Goal: Complete application form: Complete application form

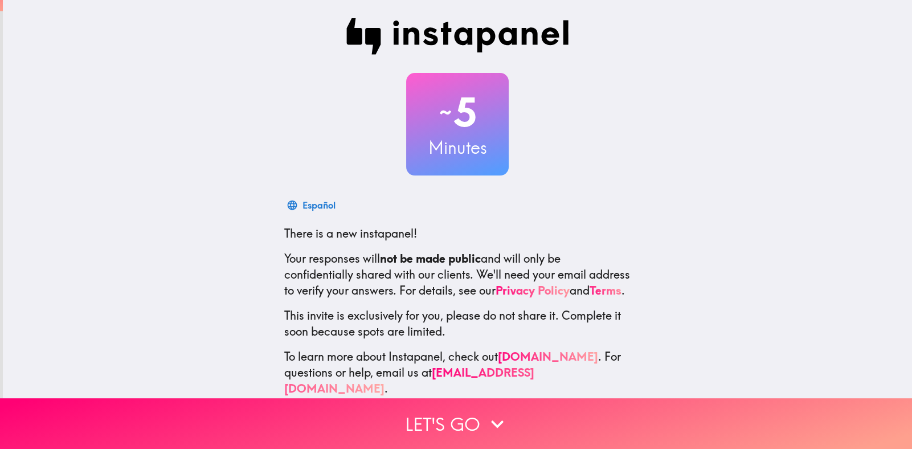
scroll to position [25, 0]
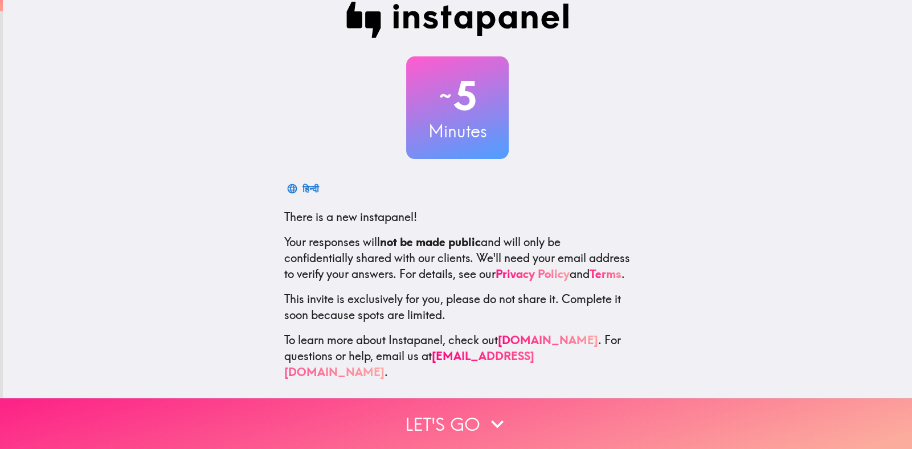
click at [432, 413] on button "Let's go" at bounding box center [456, 423] width 912 height 51
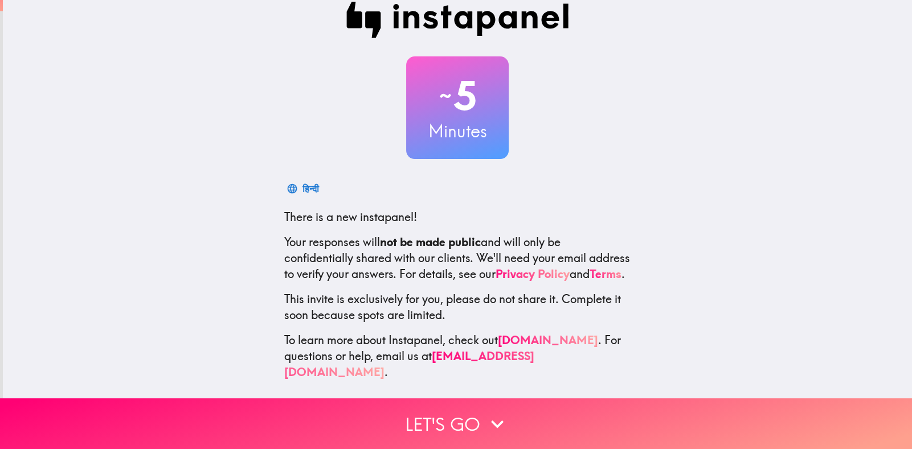
scroll to position [0, 0]
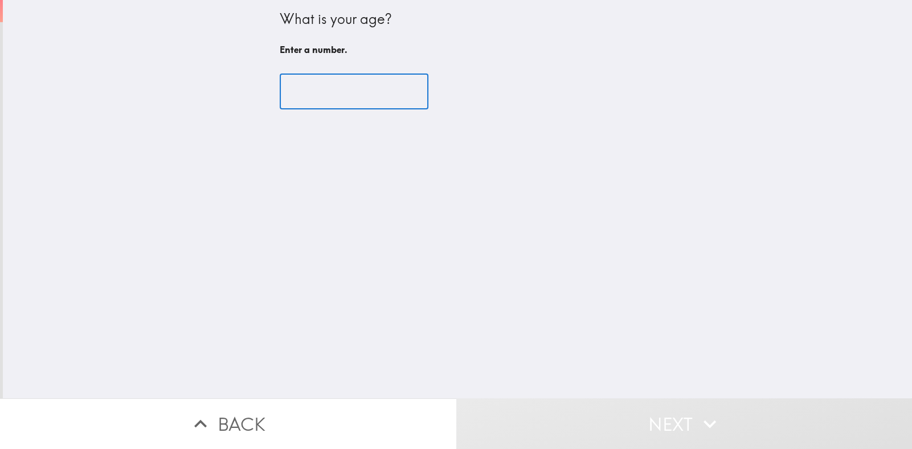
click at [302, 89] on input "number" at bounding box center [354, 91] width 149 height 35
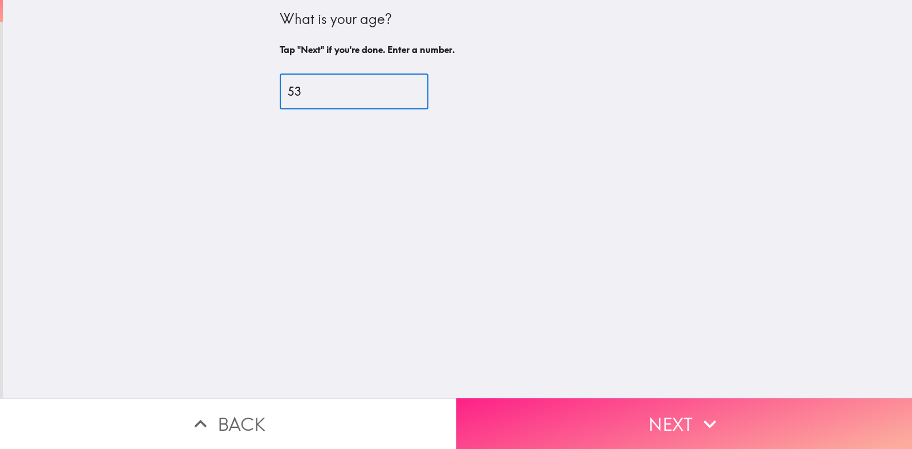
type input "53"
click at [561, 420] on button "Next" at bounding box center [684, 423] width 456 height 51
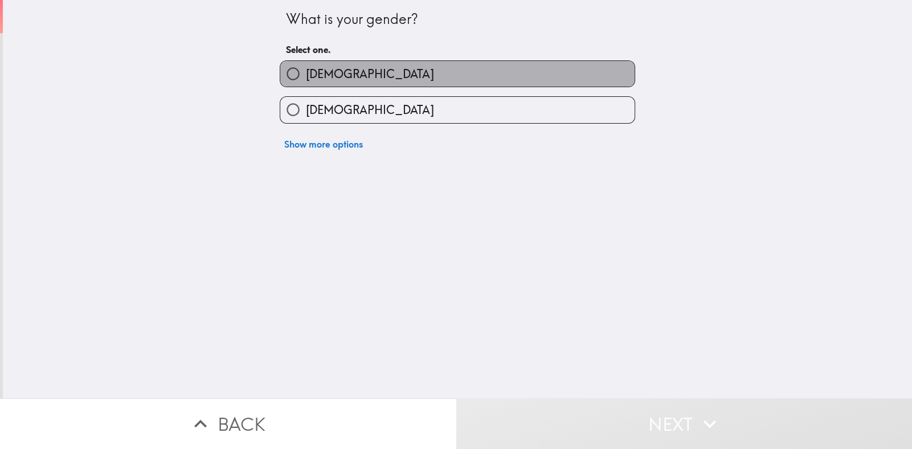
drag, startPoint x: 345, startPoint y: 71, endPoint x: 350, endPoint y: 75, distance: 6.9
click at [345, 70] on label "[DEMOGRAPHIC_DATA]" at bounding box center [457, 74] width 354 height 26
click at [306, 70] on input "[DEMOGRAPHIC_DATA]" at bounding box center [293, 74] width 26 height 26
radio input "true"
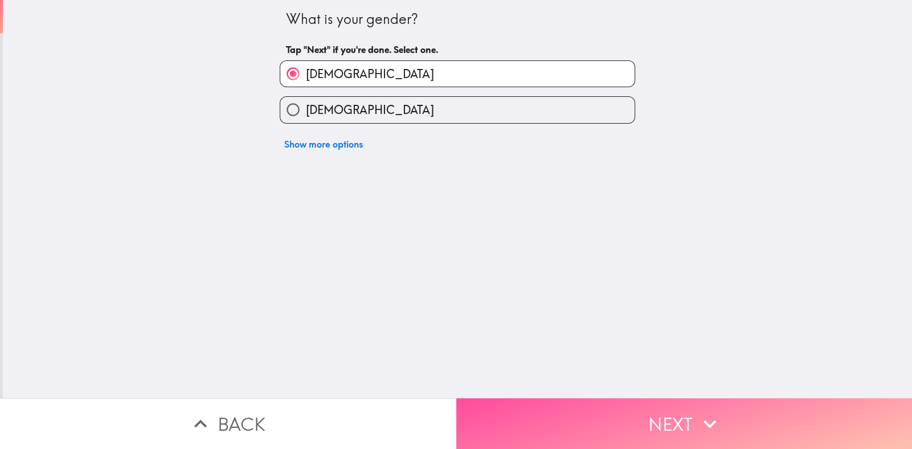
click at [522, 425] on button "Next" at bounding box center [684, 423] width 456 height 51
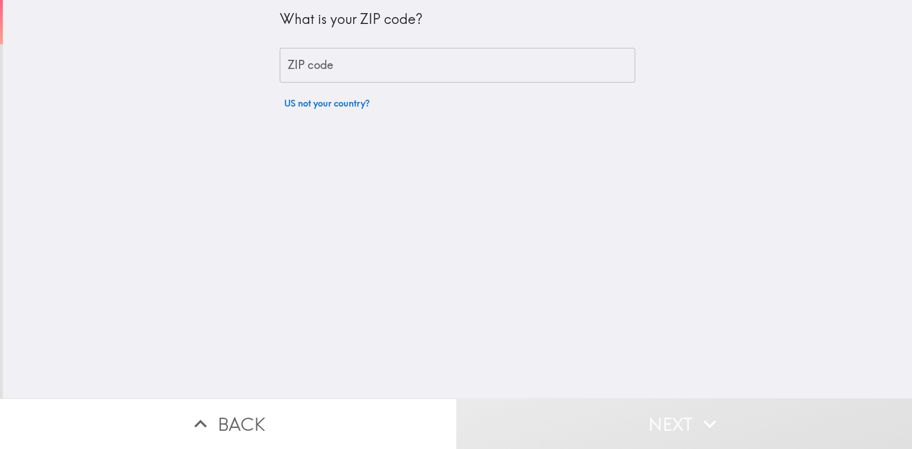
click at [328, 62] on input "ZIP code" at bounding box center [458, 65] width 356 height 35
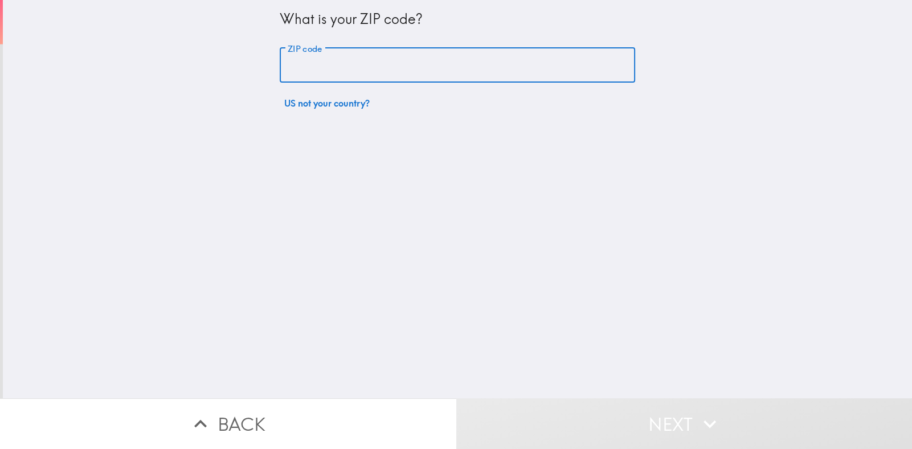
type input "49250"
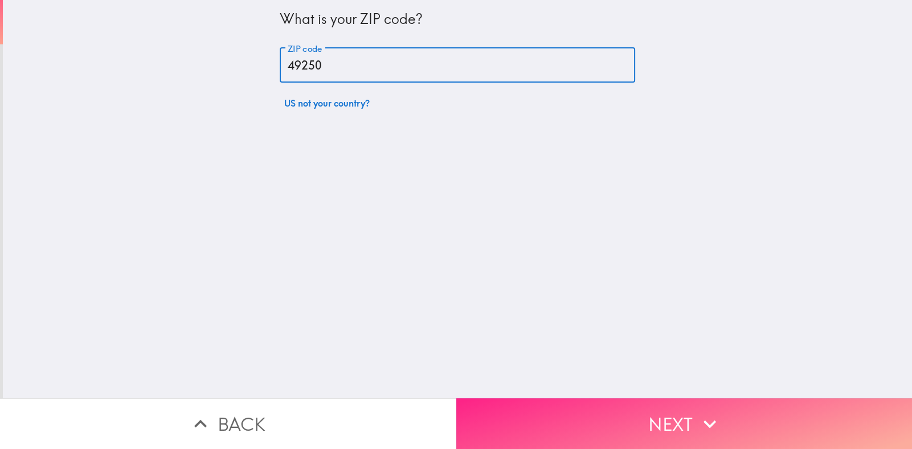
click at [566, 417] on button "Next" at bounding box center [684, 423] width 456 height 51
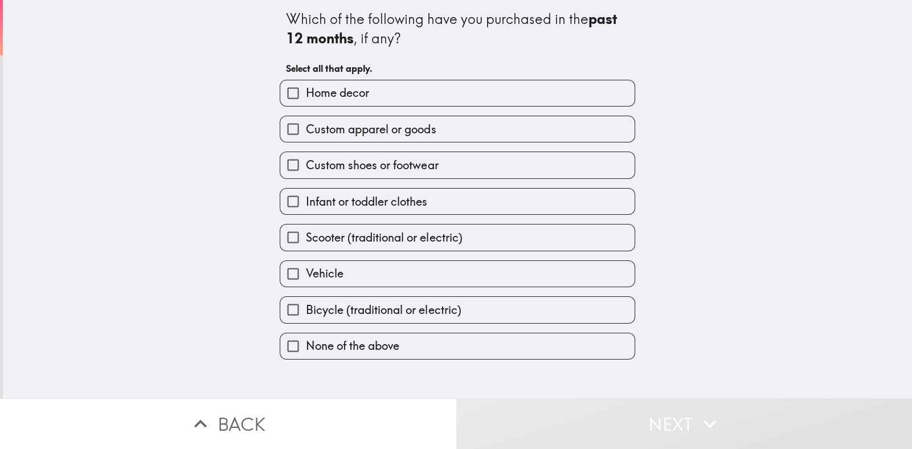
click at [333, 91] on span "Home decor" at bounding box center [337, 93] width 63 height 16
click at [306, 91] on input "Home decor" at bounding box center [293, 93] width 26 height 26
checkbox input "true"
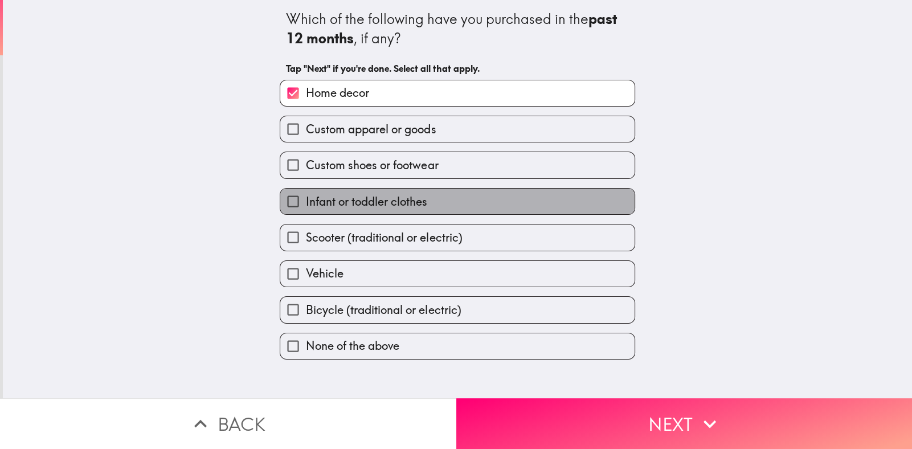
click at [323, 198] on span "Infant or toddler clothes" at bounding box center [366, 202] width 121 height 16
click at [306, 198] on input "Infant or toddler clothes" at bounding box center [293, 202] width 26 height 26
checkbox input "true"
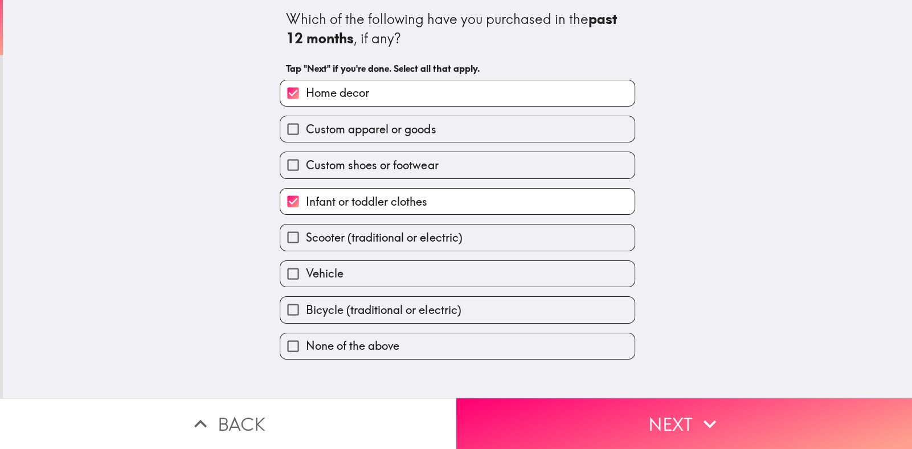
click at [318, 304] on span "Bicycle (traditional or electric)" at bounding box center [383, 310] width 155 height 16
click at [306, 304] on input "Bicycle (traditional or electric)" at bounding box center [293, 310] width 26 height 26
checkbox input "true"
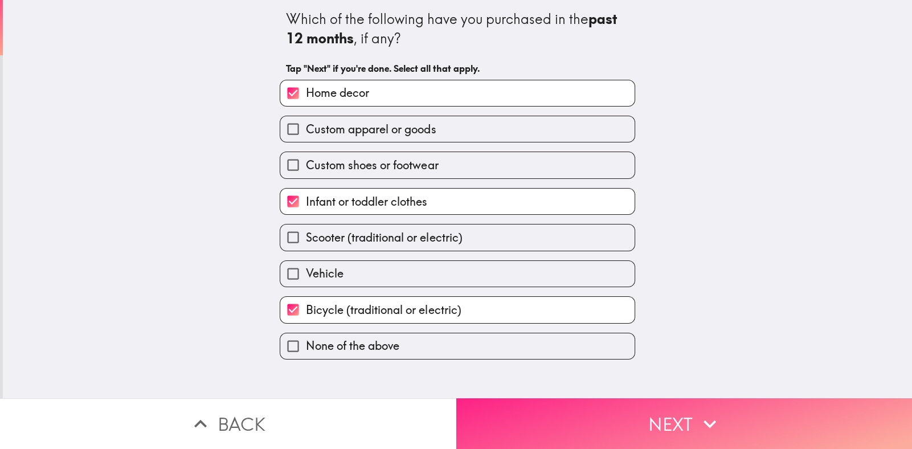
click at [557, 421] on button "Next" at bounding box center [684, 423] width 456 height 51
